Goal: Navigation & Orientation: Find specific page/section

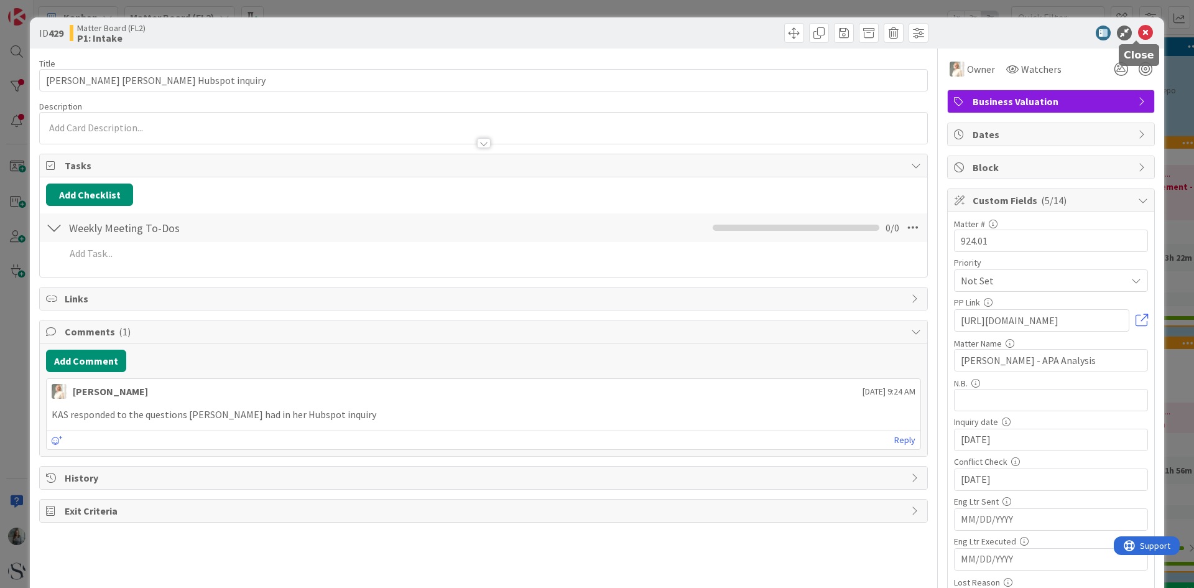
click at [1140, 28] on icon at bounding box center [1145, 32] width 15 height 15
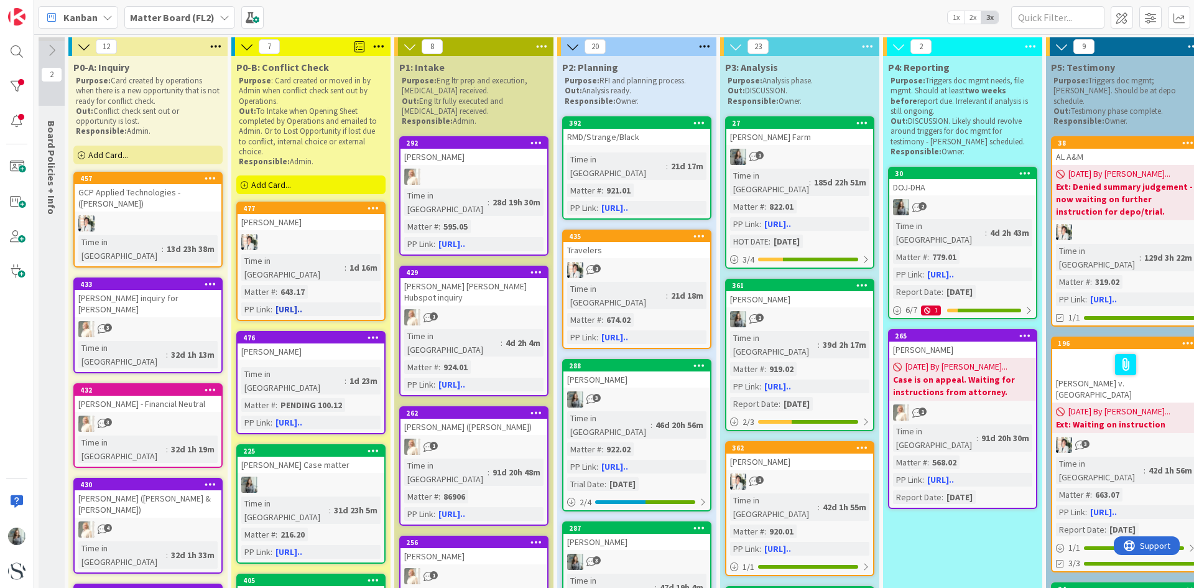
click at [337, 226] on div "Gilliland" at bounding box center [311, 222] width 147 height 16
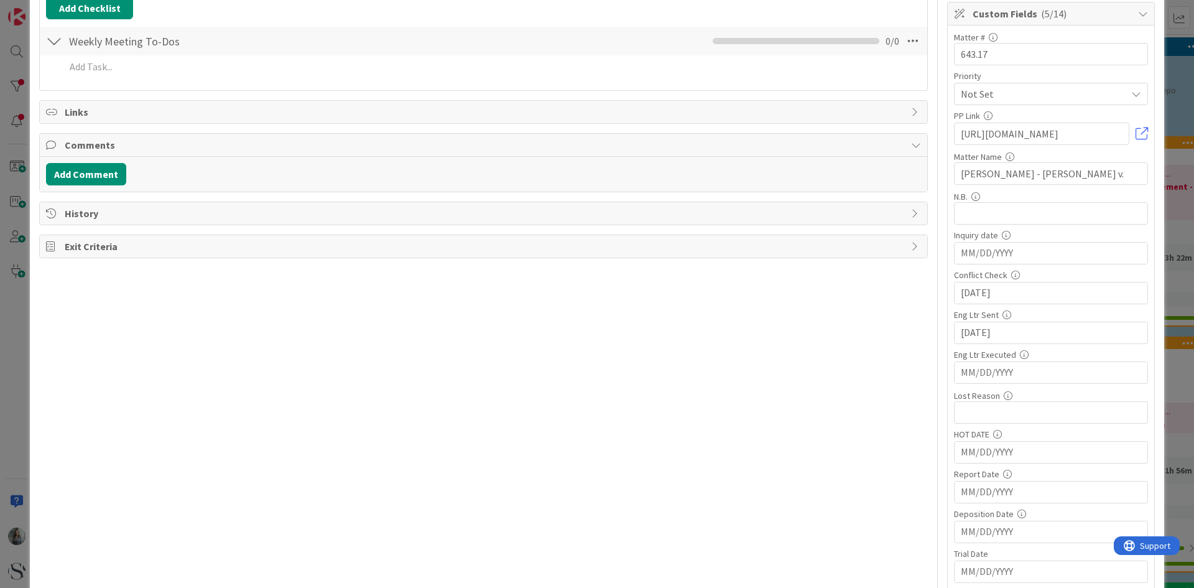
scroll to position [249, 0]
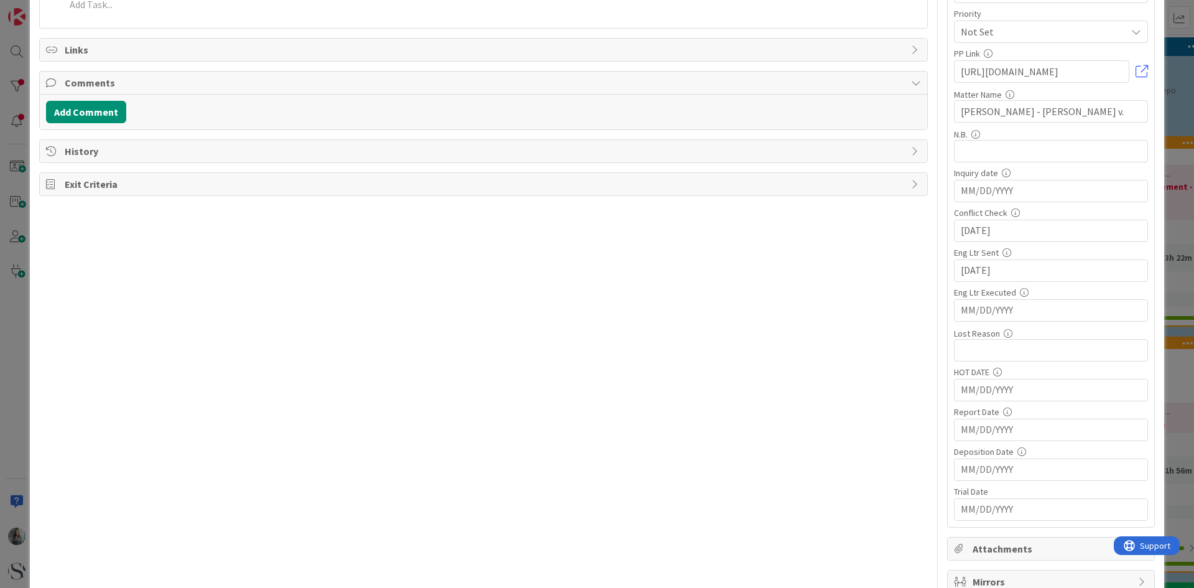
click at [1002, 310] on input "MM/DD/YYYY" at bounding box center [1051, 310] width 180 height 21
click at [1017, 410] on td "9" at bounding box center [1029, 411] width 24 height 24
type input "09/09/2025"
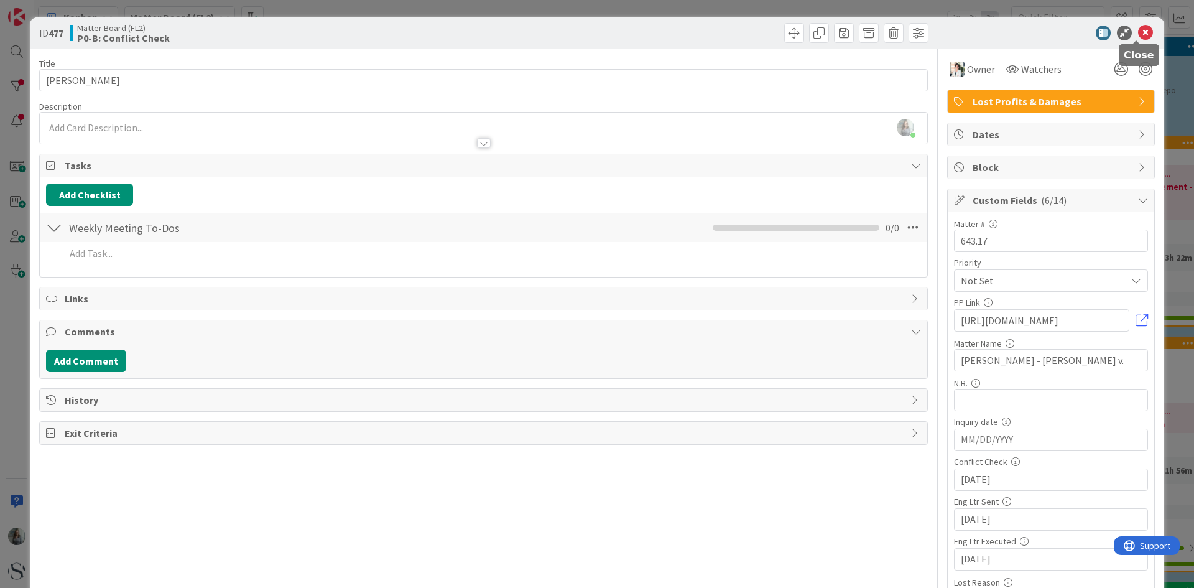
click at [1140, 29] on icon at bounding box center [1145, 32] width 15 height 15
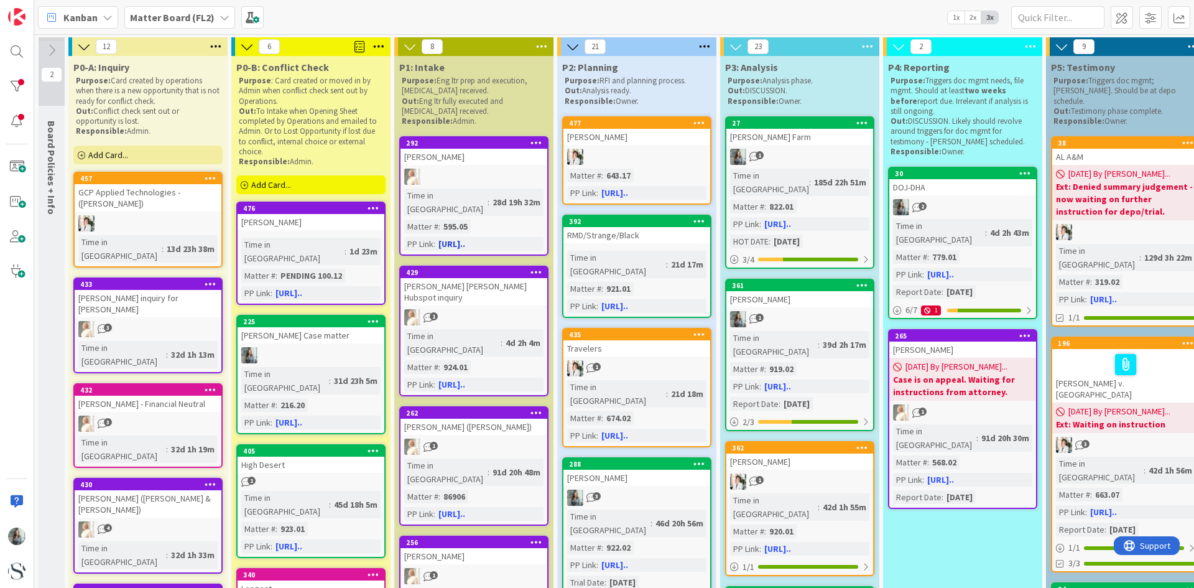
click at [473, 185] on link "292 Fred Smith Time in Column : 28d 19h 32m Matter # : 595.05 PP Link : https:/…" at bounding box center [473, 195] width 149 height 119
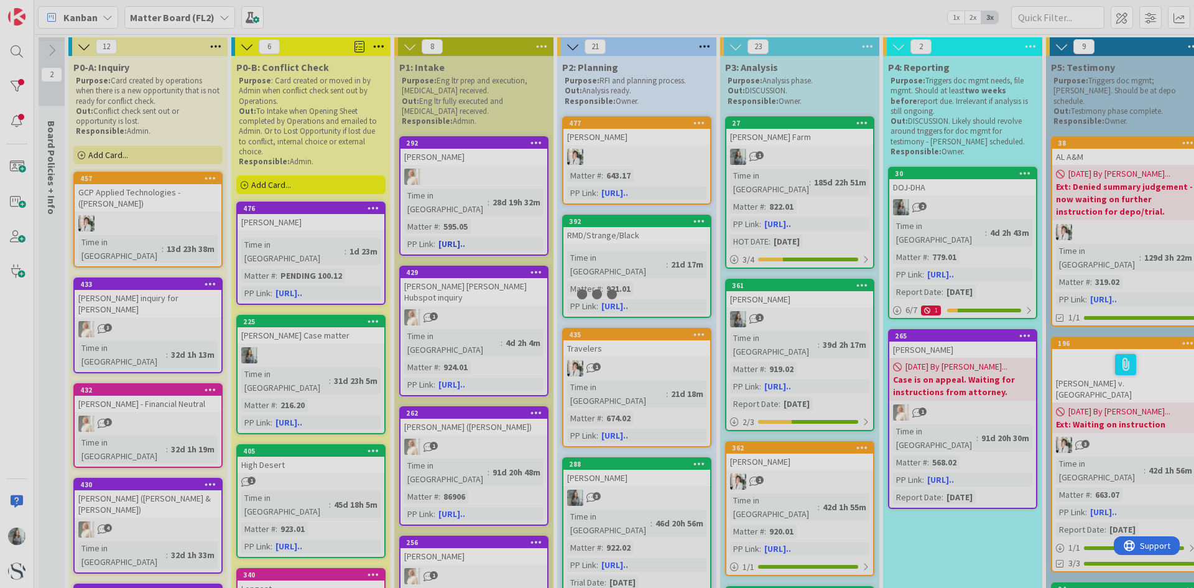
click at [473, 185] on div at bounding box center [597, 294] width 1194 height 588
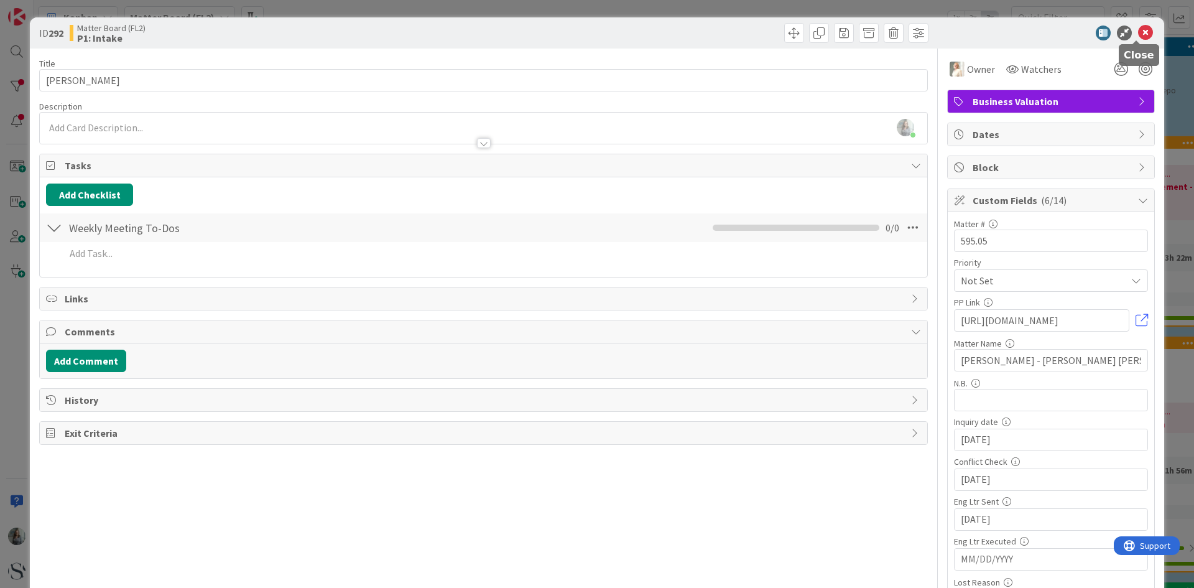
click at [1138, 34] on icon at bounding box center [1145, 32] width 15 height 15
